Goal: Information Seeking & Learning: Learn about a topic

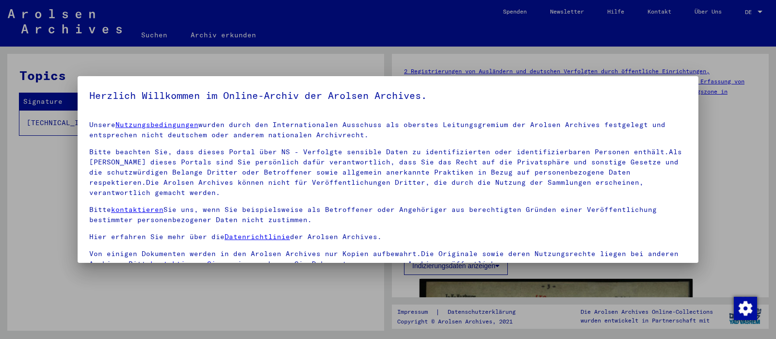
click at [394, 191] on div "Unsere Nutzungsbedingungen wurden durch den Internationalen Ausschuss als obers…" at bounding box center [387, 194] width 597 height 149
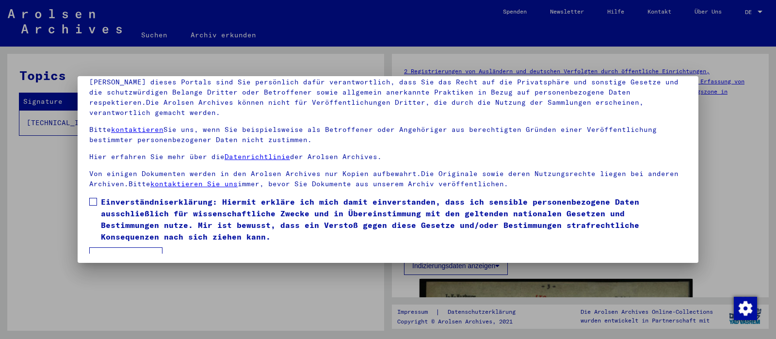
scroll to position [82, 0]
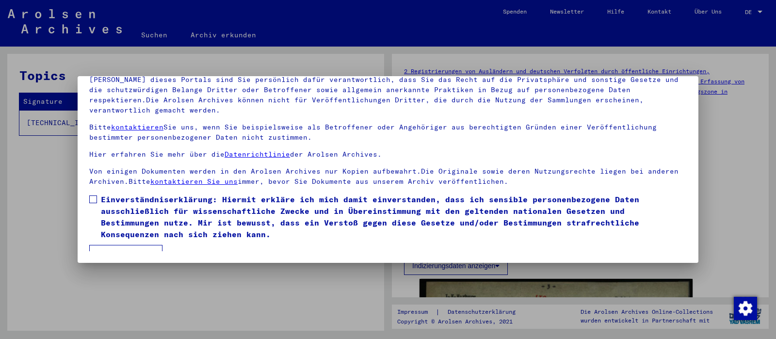
click at [92, 195] on span at bounding box center [93, 199] width 8 height 8
click at [113, 245] on button "Ich stimme zu" at bounding box center [125, 254] width 73 height 18
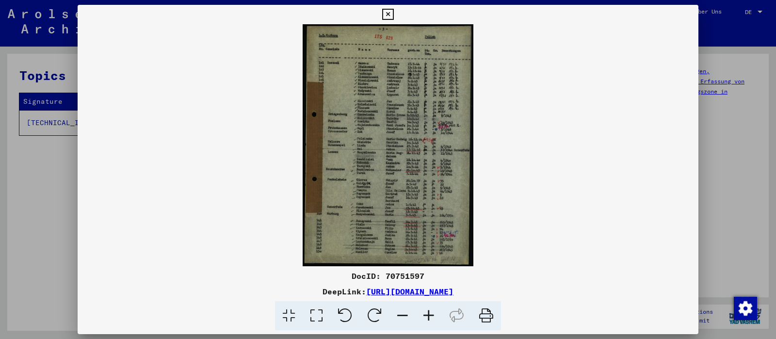
click at [318, 315] on icon at bounding box center [317, 316] width 28 height 30
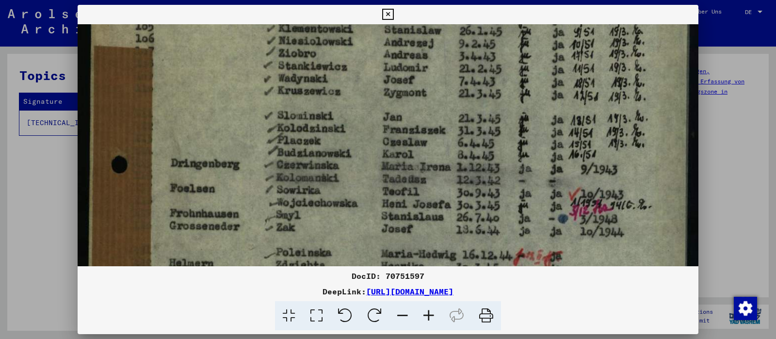
drag, startPoint x: 305, startPoint y: 221, endPoint x: 311, endPoint y: 23, distance: 197.9
click at [311, 23] on div "DocID: 70751597 DeepLink: [URL][DOMAIN_NAME]" at bounding box center [388, 168] width 621 height 326
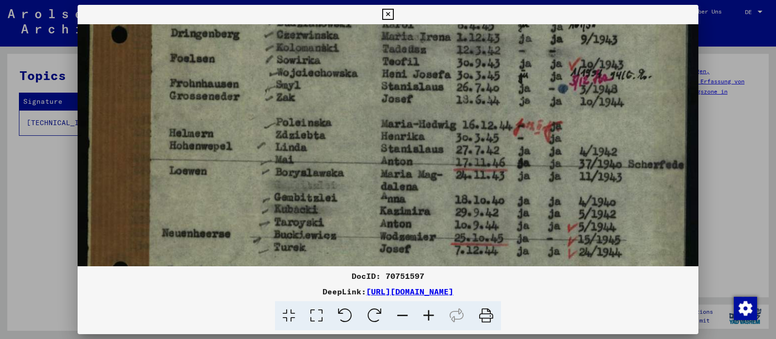
drag, startPoint x: 300, startPoint y: 196, endPoint x: 303, endPoint y: 79, distance: 117.8
click at [303, 79] on img at bounding box center [388, 146] width 621 height 879
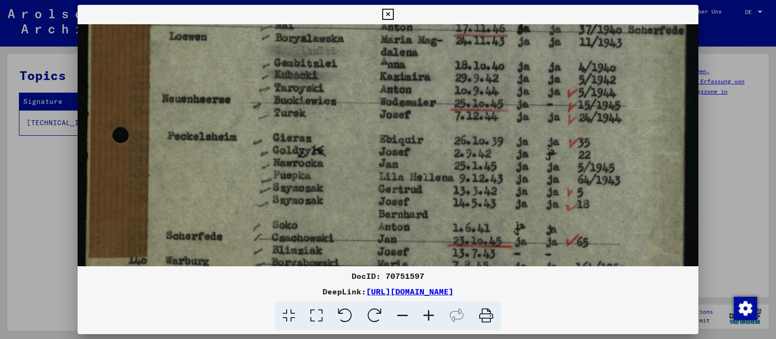
drag, startPoint x: 289, startPoint y: 210, endPoint x: 299, endPoint y: 76, distance: 134.6
click at [299, 76] on img at bounding box center [388, 12] width 621 height 879
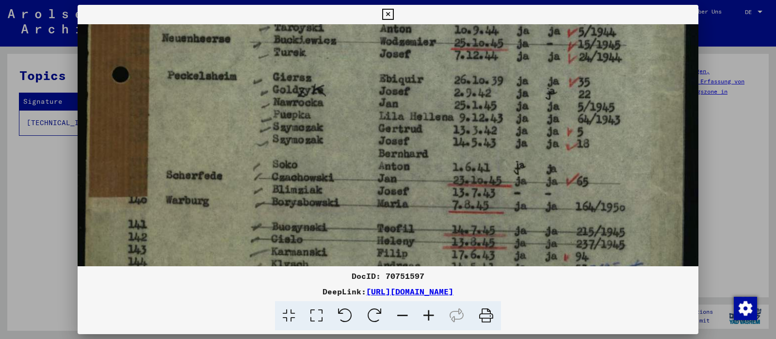
scroll to position [566, 0]
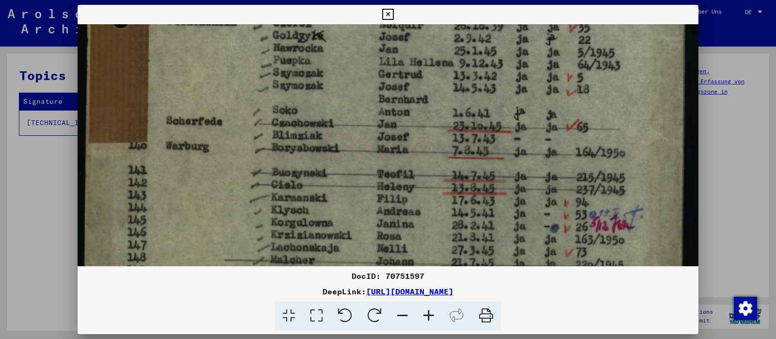
drag, startPoint x: 275, startPoint y: 224, endPoint x: 287, endPoint y: 110, distance: 115.5
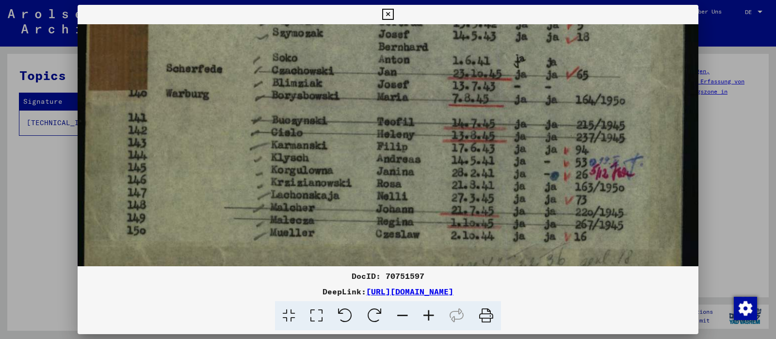
scroll to position [637, 0]
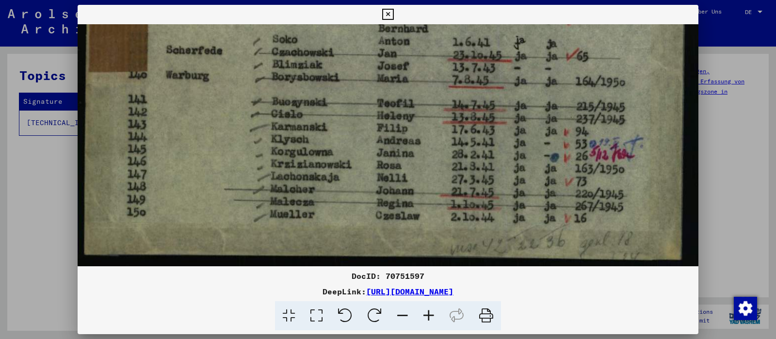
drag, startPoint x: 567, startPoint y: 204, endPoint x: 544, endPoint y: 130, distance: 77.6
click at [393, 14] on icon at bounding box center [387, 15] width 11 height 12
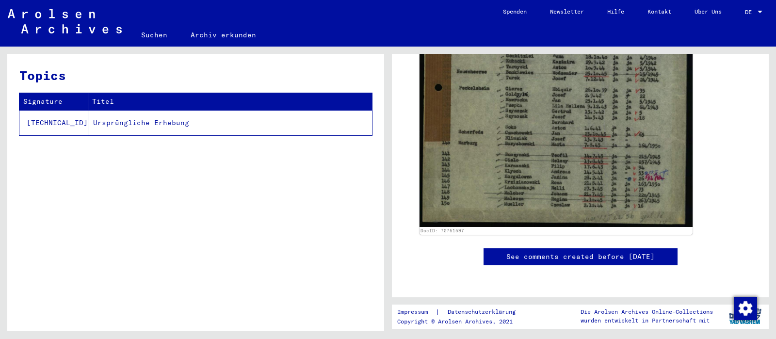
scroll to position [481, 0]
